Goal: Find specific page/section

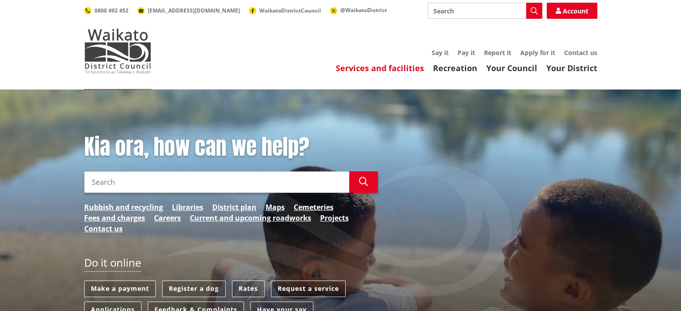
click at [353, 66] on link "Services and facilities" at bounding box center [380, 68] width 88 height 11
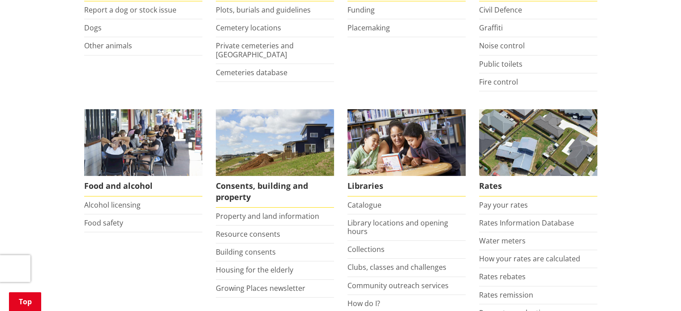
scroll to position [269, 0]
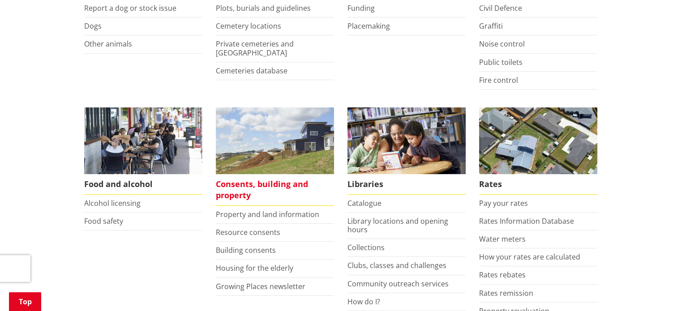
click at [234, 186] on span "Consents, building and property" at bounding box center [275, 190] width 118 height 32
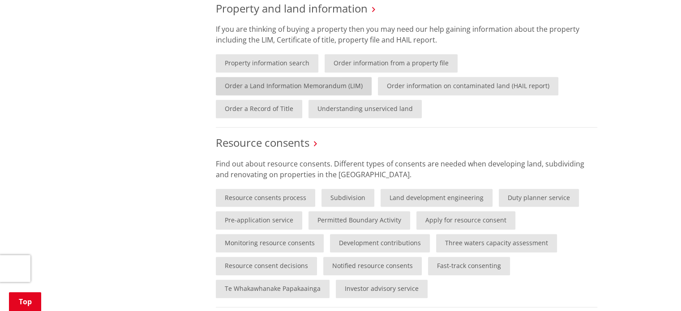
scroll to position [358, 0]
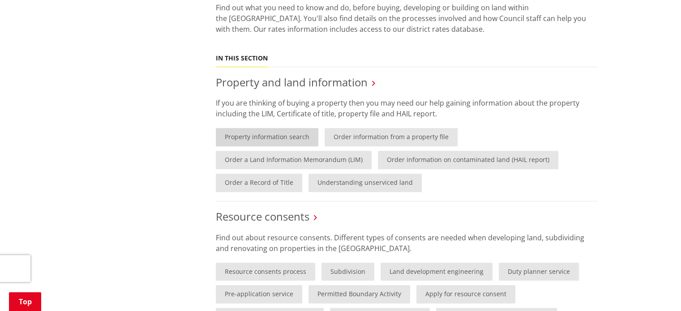
click at [258, 135] on link "Property information search" at bounding box center [267, 137] width 103 height 18
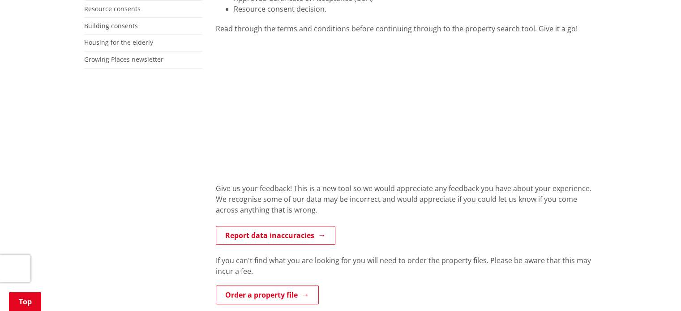
scroll to position [314, 0]
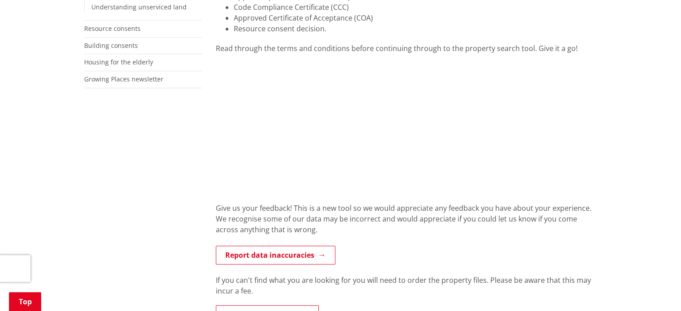
click at [475, 248] on p "Report data inaccuracies" at bounding box center [407, 256] width 382 height 20
